Goal: Go to known website: Access a specific website the user already knows

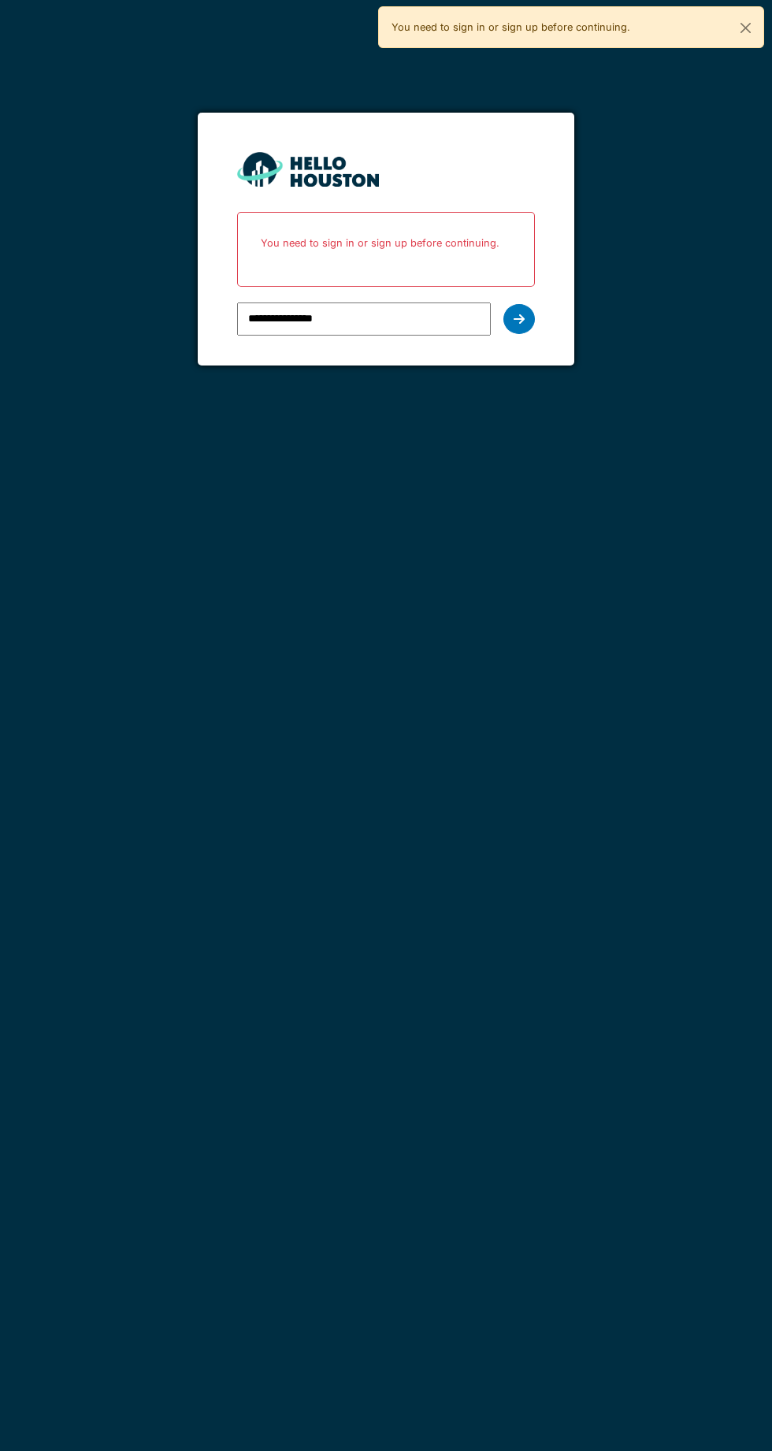
click at [527, 313] on div at bounding box center [518, 319] width 31 height 30
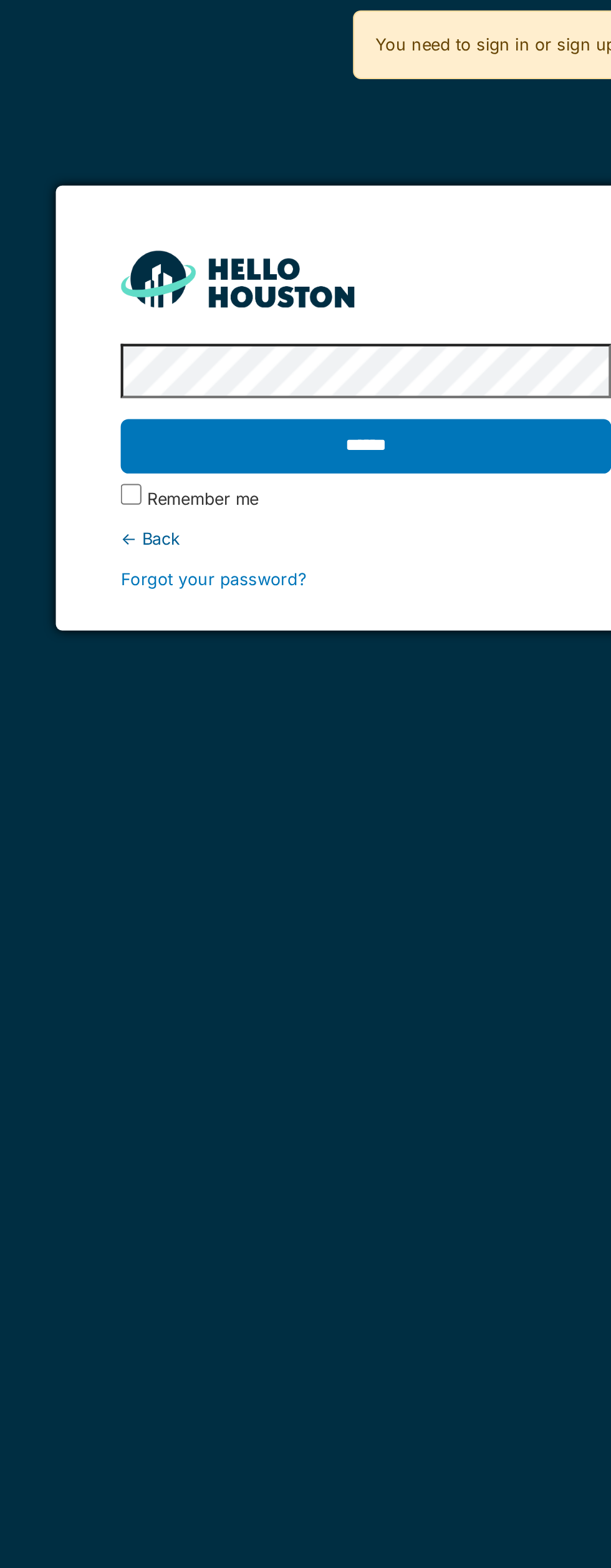
click at [309, 213] on input "******" at bounding box center [305, 214] width 235 height 26
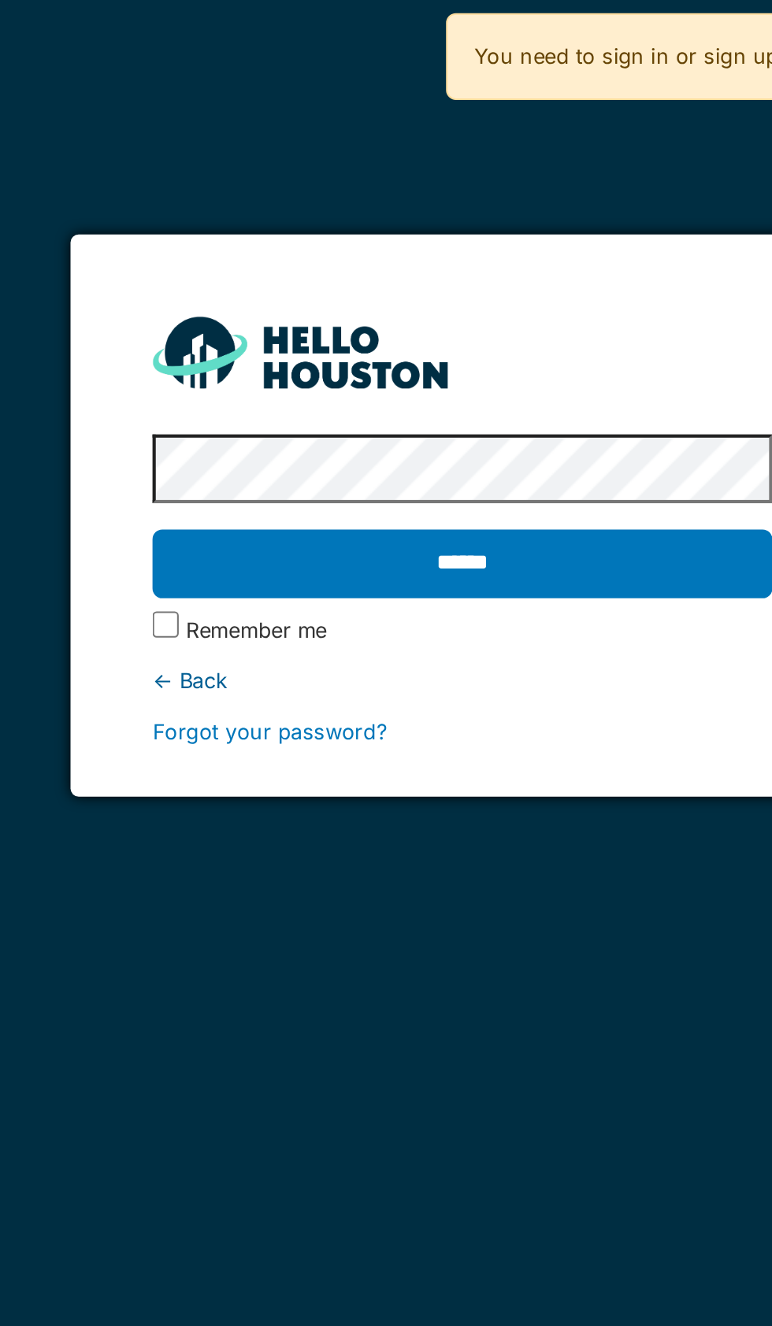
click at [432, 273] on input "******" at bounding box center [385, 270] width 297 height 33
